Goal: Contribute content

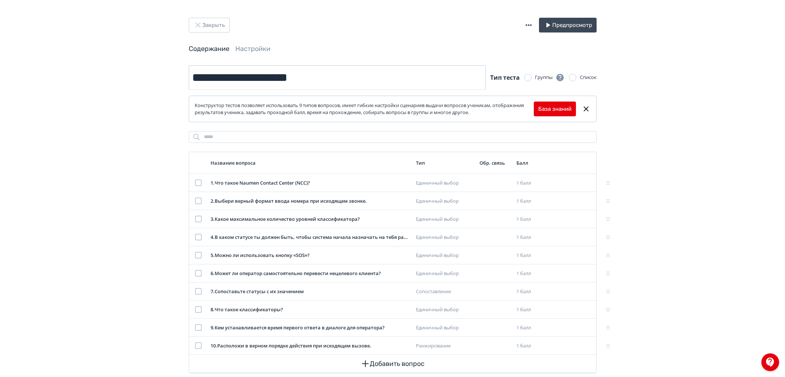
scroll to position [14, 0]
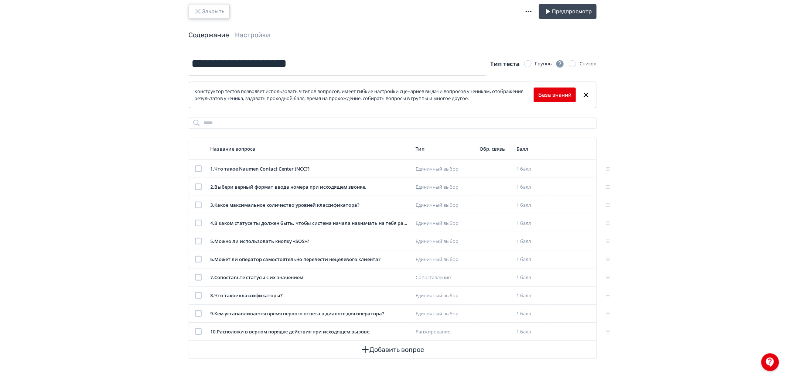
click at [212, 12] on button "Закрыть" at bounding box center [209, 11] width 41 height 15
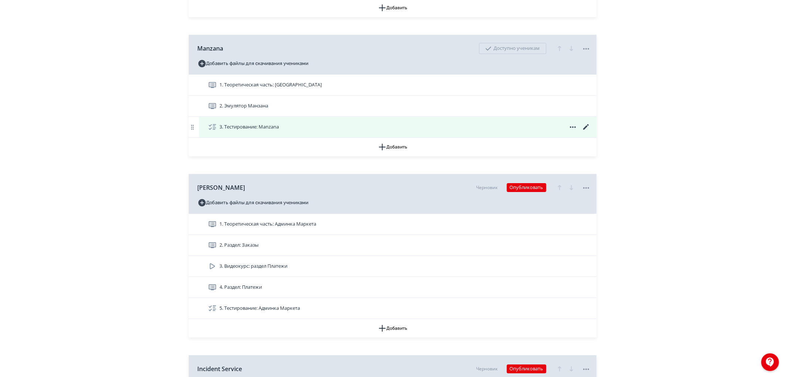
scroll to position [943, 0]
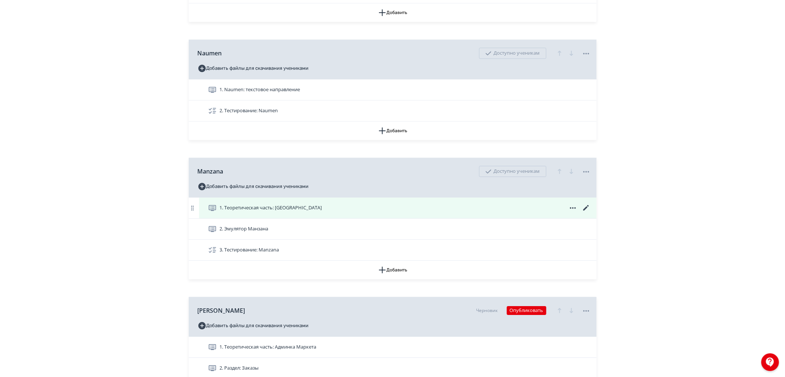
click at [587, 212] on icon at bounding box center [586, 207] width 9 height 9
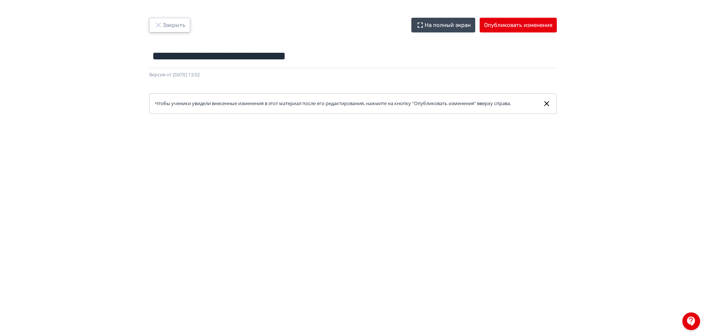
click at [165, 22] on button "Закрыть" at bounding box center [169, 25] width 41 height 15
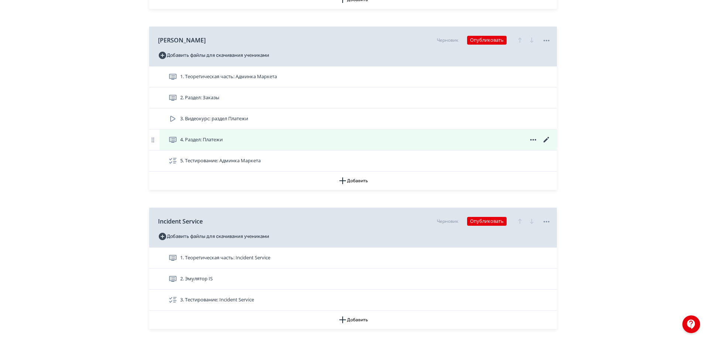
scroll to position [1182, 0]
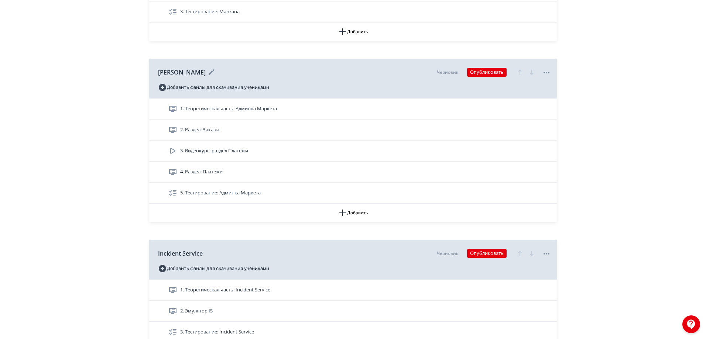
click at [485, 74] on div "Черновик Опубликовать" at bounding box center [494, 72] width 114 height 15
click at [487, 77] on button "Опубликовать" at bounding box center [487, 72] width 40 height 9
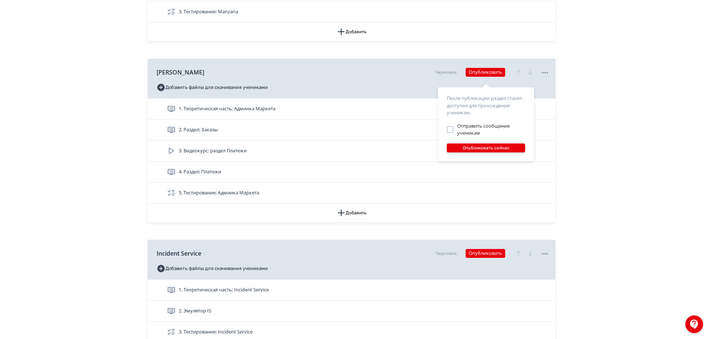
click at [479, 148] on button "Опубликовать сейчас" at bounding box center [486, 148] width 78 height 9
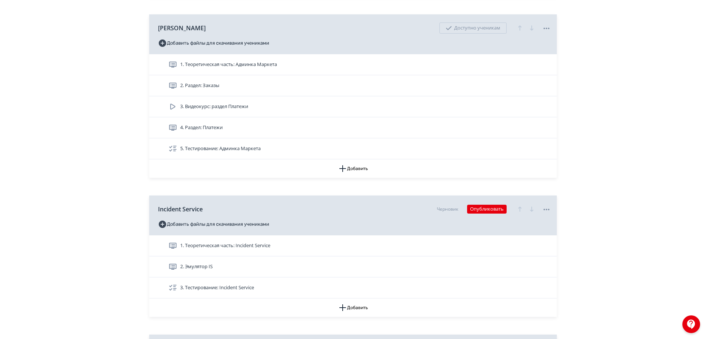
scroll to position [1219, 0]
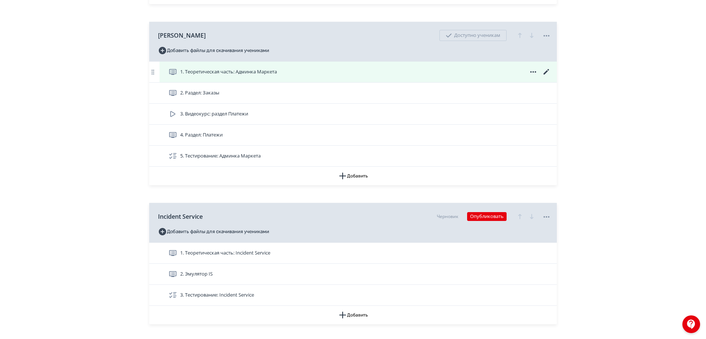
click at [261, 76] on span "1. Теоретическая часть: Админка Маркета" at bounding box center [228, 71] width 97 height 7
